Goal: Check status: Check status

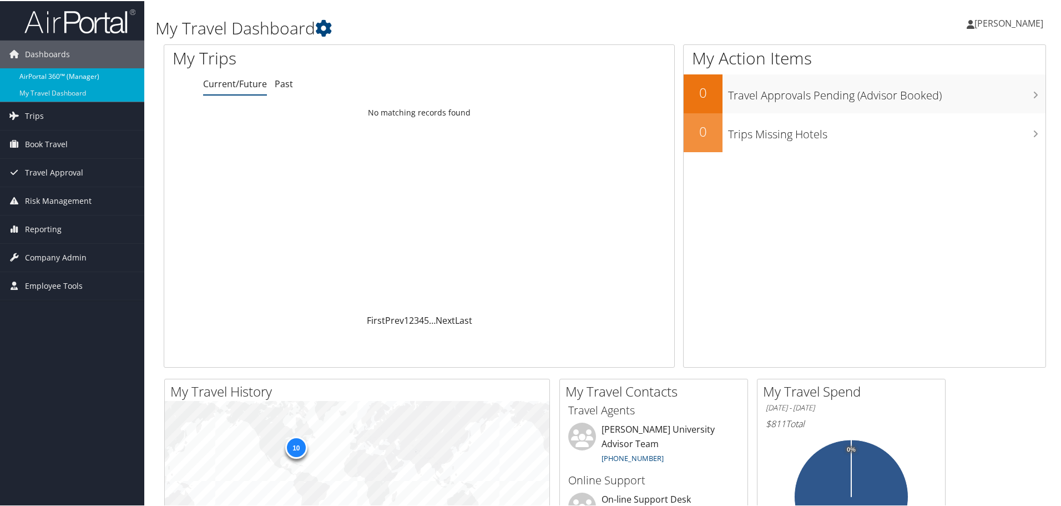
click at [95, 74] on link "AirPortal 360™ (Manager)" at bounding box center [72, 75] width 144 height 17
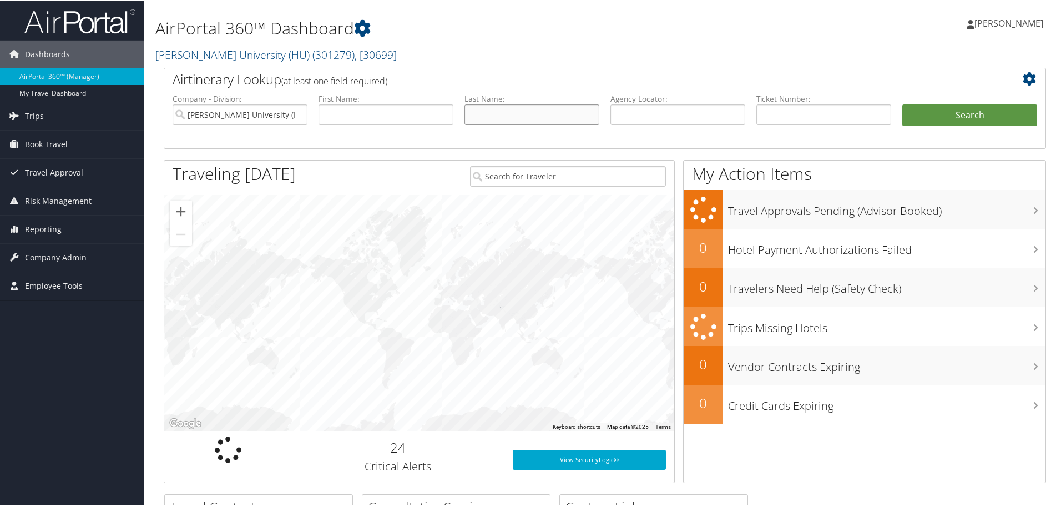
click at [537, 110] on input "text" at bounding box center [531, 113] width 135 height 21
click at [666, 115] on input "text" at bounding box center [677, 113] width 135 height 21
paste input "C2TYY0"
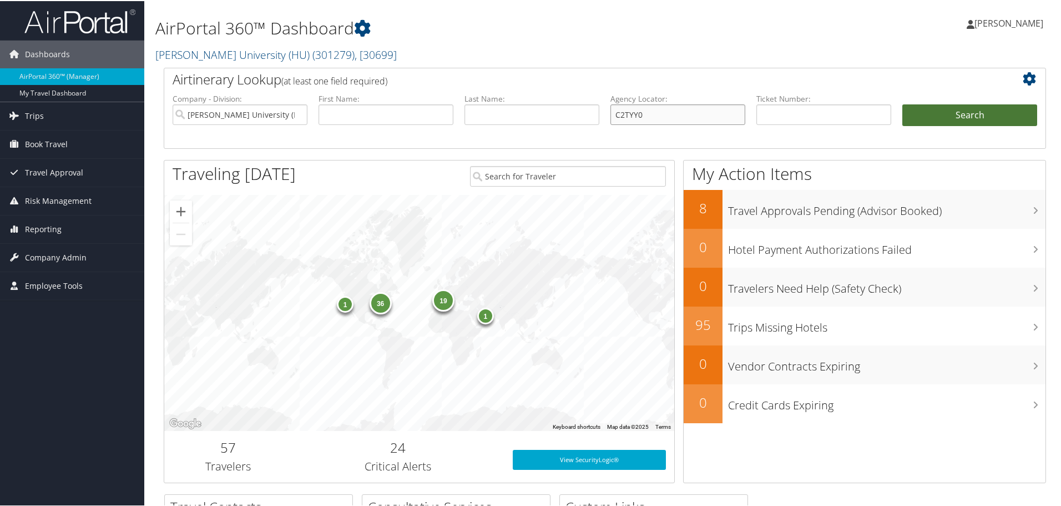
type input "C2TYY0"
click at [918, 115] on button "Search" at bounding box center [969, 114] width 135 height 22
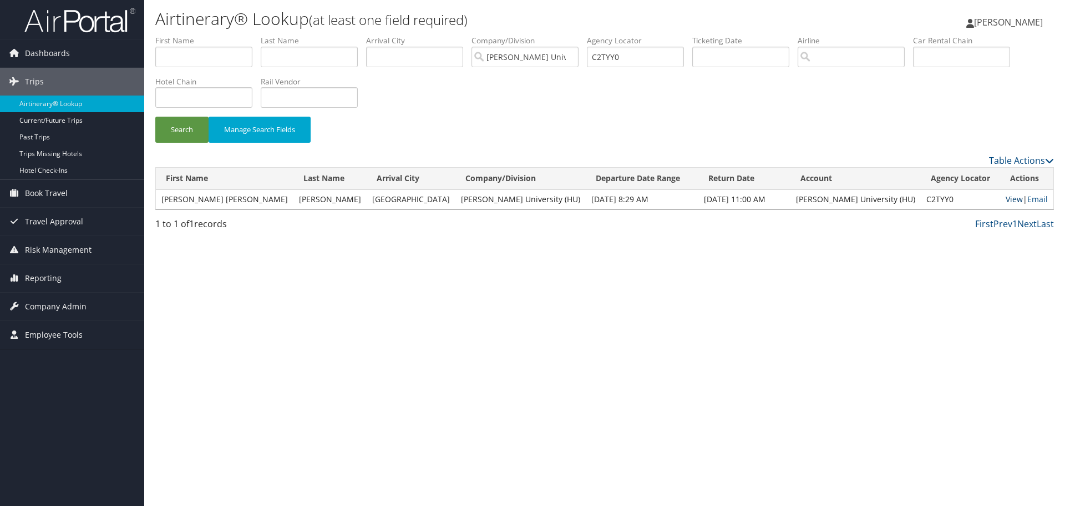
click at [1006, 196] on link "View" at bounding box center [1014, 199] width 17 height 11
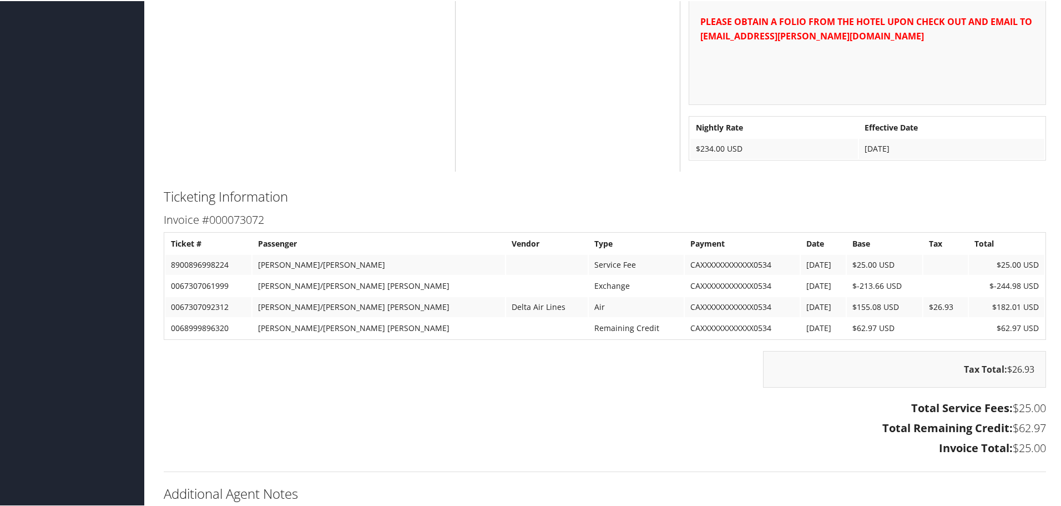
scroll to position [1554, 0]
